Goal: Information Seeking & Learning: Stay updated

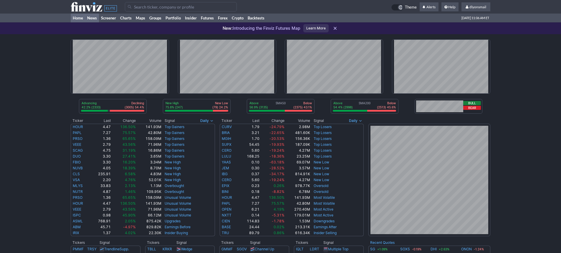
click at [90, 20] on link "News" at bounding box center [92, 18] width 14 height 9
click at [94, 17] on link "News" at bounding box center [92, 18] width 14 height 9
